Goal: Obtain resource: Download file/media

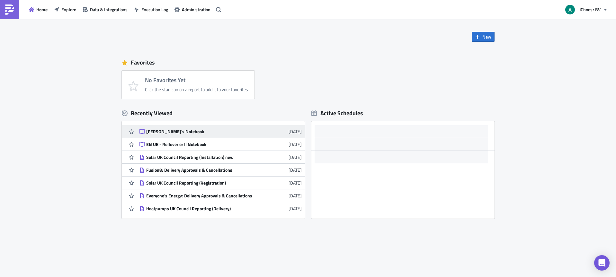
click at [196, 137] on link "[PERSON_NAME]'s Notebook [DATE]" at bounding box center [220, 131] width 162 height 13
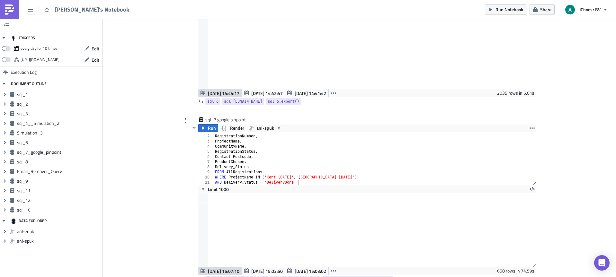
click at [274, 177] on div "SELECT RegistrationNumber , ProjectName , CommunityName , RegistrationStatus , …" at bounding box center [372, 159] width 317 height 63
click at [276, 178] on div "SELECT RegistrationNumber , ProjectName , CommunityName , RegistrationStatus , …" at bounding box center [372, 159] width 317 height 63
drag, startPoint x: 276, startPoint y: 177, endPoint x: 266, endPoint y: 178, distance: 10.0
click at [266, 178] on div "SELECT RegistrationNumber , ProjectName , CommunityName , RegistrationStatus , …" at bounding box center [372, 159] width 317 height 63
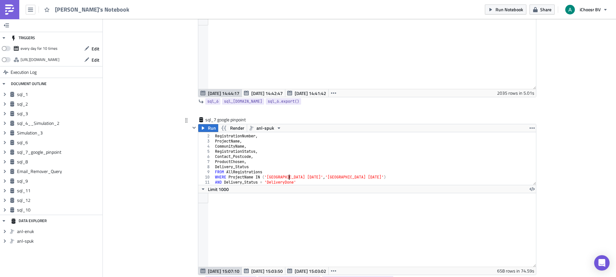
click at [268, 179] on div "SELECT RegistrationNumber , ProjectName , CommunityName , RegistrationStatus , …" at bounding box center [372, 159] width 317 height 63
drag, startPoint x: 324, startPoint y: 177, endPoint x: 365, endPoint y: 178, distance: 41.1
click at [365, 178] on div "SELECT RegistrationNumber , ProjectName , CommunityName , RegistrationStatus , …" at bounding box center [372, 159] width 317 height 63
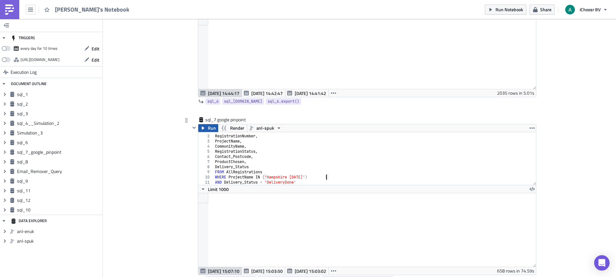
type textarea "WHERE ProjectName IN ('[GEOGRAPHIC_DATA] [DATE]')"
click at [213, 126] on span "Run" at bounding box center [212, 128] width 8 height 8
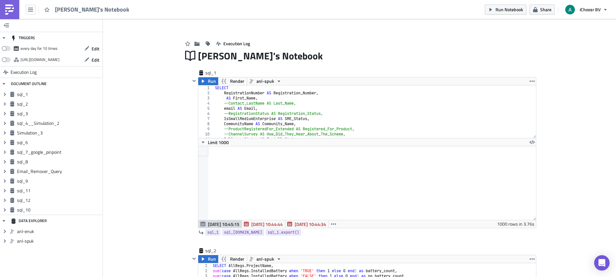
scroll to position [0, 0]
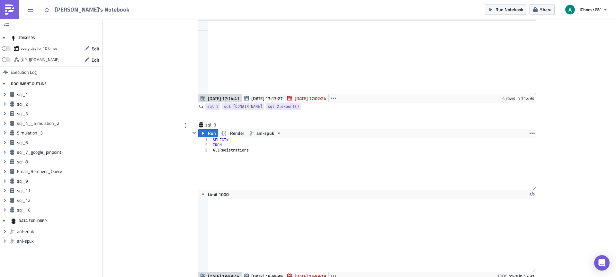
type textarea "AllRegistrations"
click at [236, 176] on div "SELECT * FROM AllRegistrations" at bounding box center [373, 168] width 324 height 63
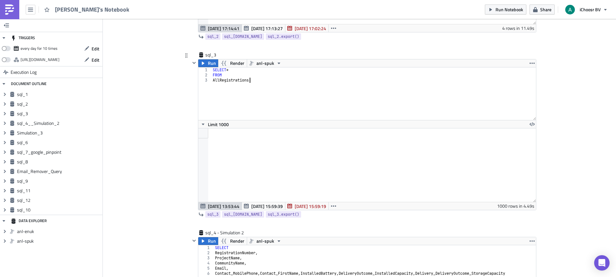
scroll to position [412, 0]
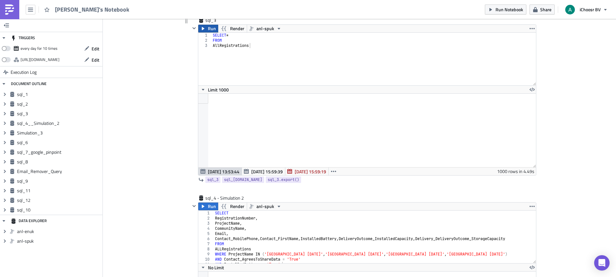
click at [208, 27] on span "Run" at bounding box center [212, 29] width 8 height 8
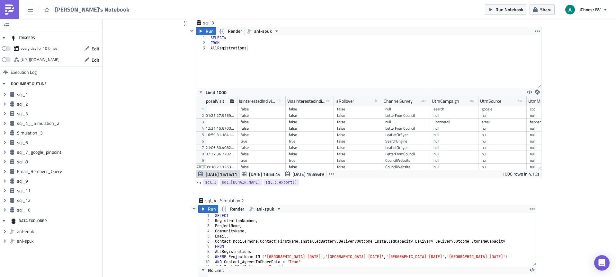
scroll to position [0, 495]
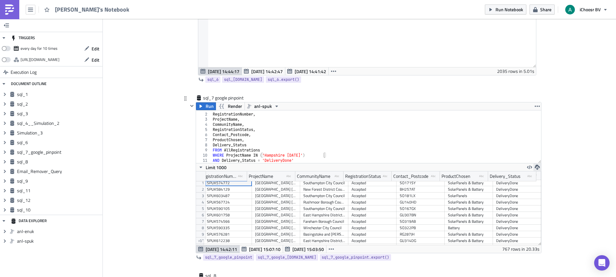
click at [534, 169] on icon "button" at bounding box center [536, 167] width 5 height 5
click at [545, 141] on div "CSV" at bounding box center [559, 142] width 50 height 6
